Goal: Answer question/provide support

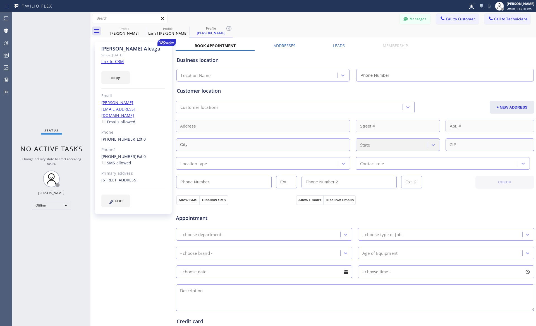
click at [266, 32] on div "Profile Sasha Komkov Profile Lana1 Chere Profile Carlos Aleaga" at bounding box center [319, 31] width 433 height 13
click at [328, 29] on div "Profile Sasha Komkov Profile Lana1 Chere Profile Carlos Aleaga" at bounding box center [319, 31] width 433 height 13
click at [120, 34] on div "[PERSON_NAME]" at bounding box center [124, 33] width 42 height 5
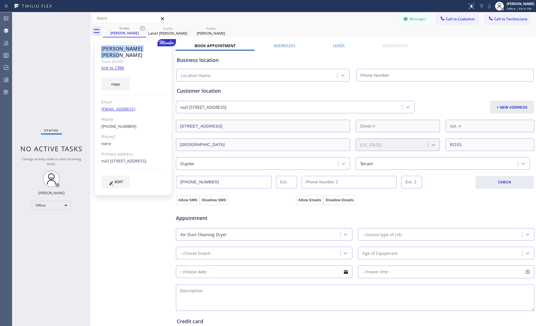
drag, startPoint x: 102, startPoint y: 49, endPoint x: 137, endPoint y: 48, distance: 35.8
click at [137, 48] on div "Sasha Komkov" at bounding box center [133, 52] width 64 height 13
copy div "Sasha Komkov"
click at [166, 31] on div "Lana1 Chere" at bounding box center [168, 33] width 42 height 5
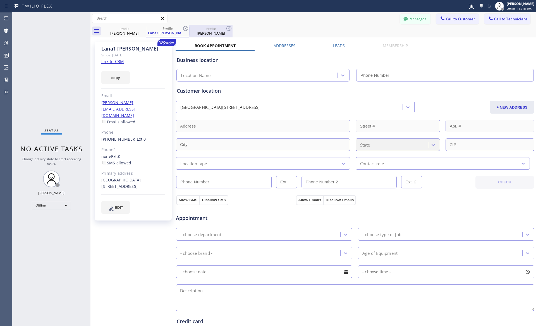
click at [206, 31] on div "Carlos Aleaga" at bounding box center [211, 33] width 42 height 5
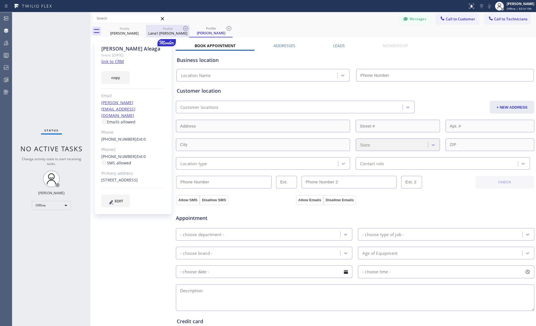
click at [166, 31] on div "Lana1 Chere" at bounding box center [168, 33] width 42 height 5
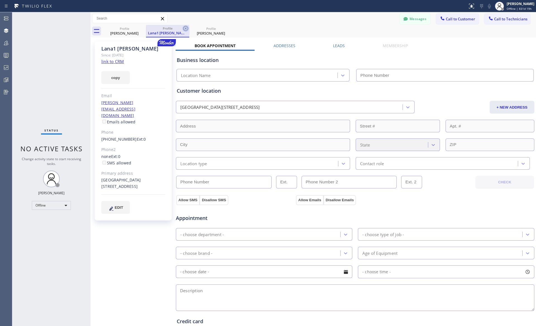
click at [185, 28] on icon at bounding box center [185, 28] width 5 height 5
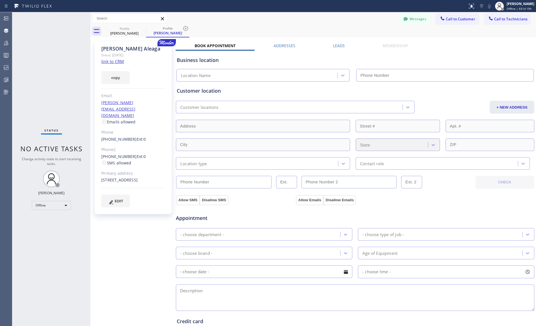
click at [185, 28] on icon at bounding box center [185, 28] width 5 height 5
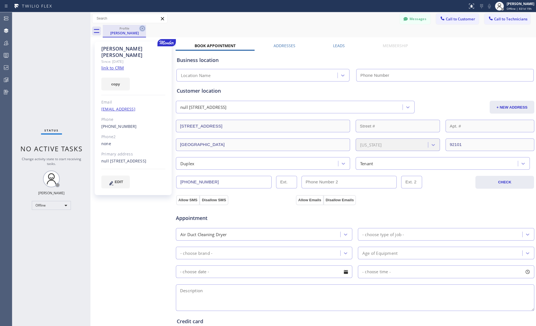
click at [142, 28] on icon at bounding box center [142, 28] width 5 height 5
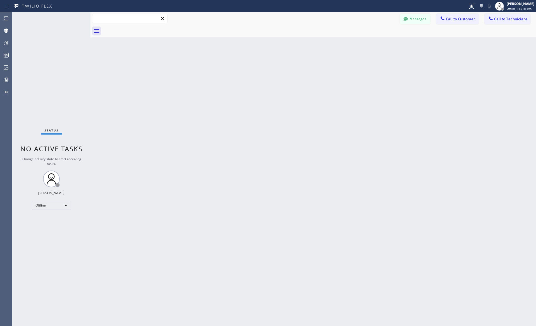
click at [127, 19] on input "text" at bounding box center [129, 18] width 75 height 9
paste input "Sasha Komkov"
click at [127, 19] on input "Sasha Komkov" at bounding box center [129, 18] width 75 height 9
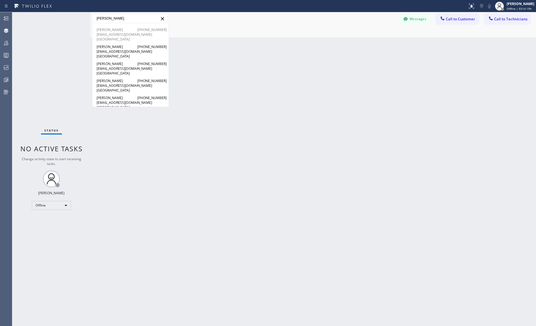
type input "Komkov"
click at [113, 32] on span "sashakomkov@gmail.com" at bounding box center [131, 34] width 68 height 5
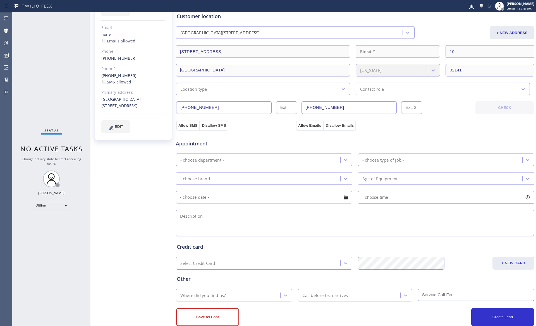
scroll to position [77, 0]
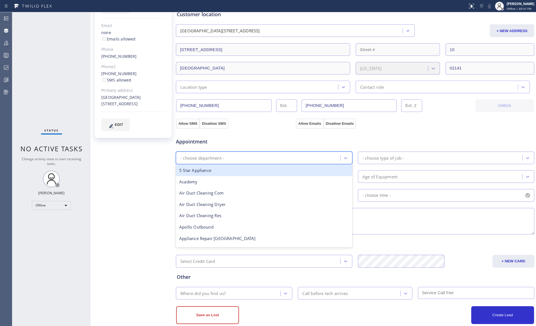
click at [282, 156] on div "- choose department -" at bounding box center [259, 158] width 163 height 10
click at [280, 145] on span "Appointment" at bounding box center [235, 142] width 119 height 8
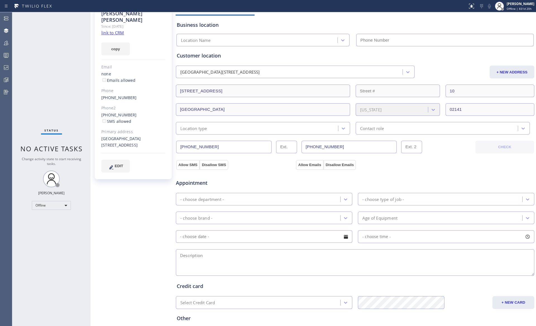
scroll to position [0, 0]
